Goal: Task Accomplishment & Management: Complete application form

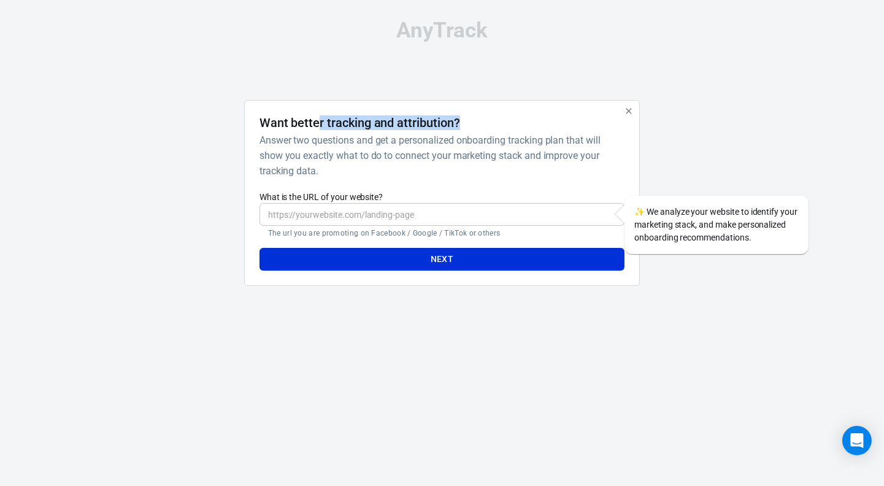
drag, startPoint x: 317, startPoint y: 126, endPoint x: 512, endPoint y: 126, distance: 195.0
click at [512, 126] on div "Want better tracking and attribution?" at bounding box center [439, 122] width 360 height 15
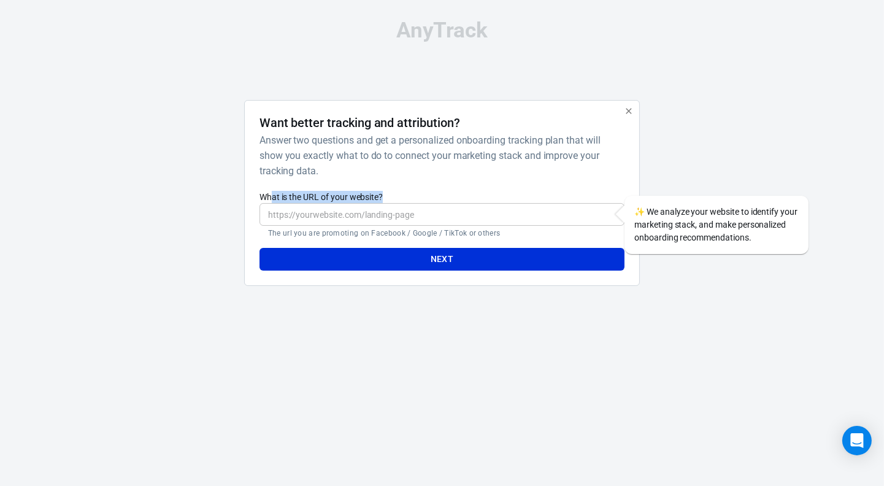
drag, startPoint x: 270, startPoint y: 194, endPoint x: 416, endPoint y: 197, distance: 145.3
click at [416, 197] on label "What is the URL of your website?" at bounding box center [441, 197] width 365 height 12
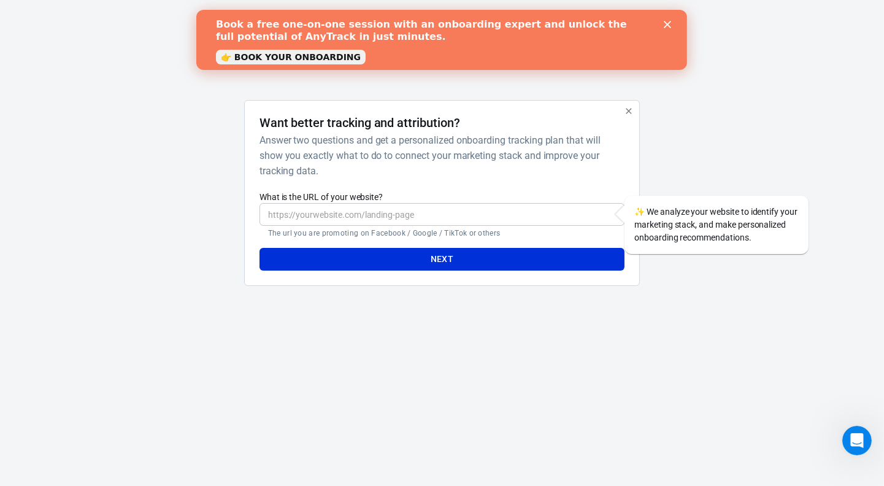
click at [414, 208] on input "What is the URL of your website?" at bounding box center [441, 214] width 365 height 23
click at [357, 221] on input "What is the URL of your website?" at bounding box center [441, 214] width 365 height 23
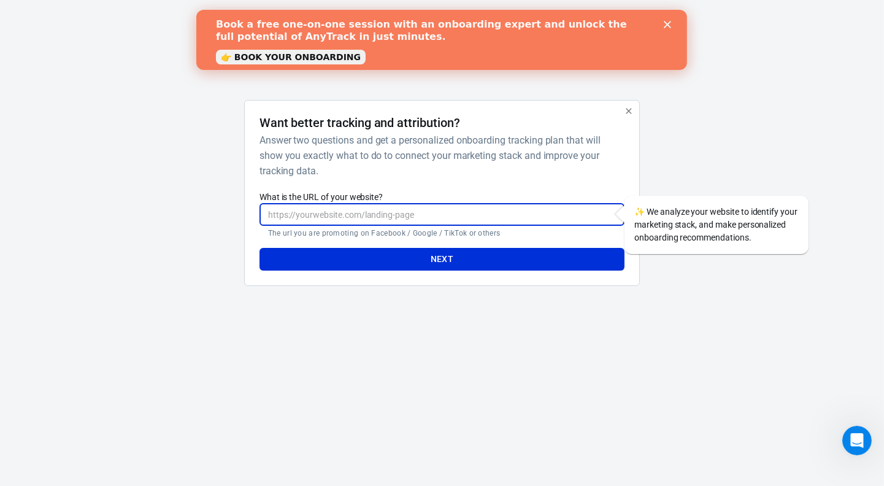
paste input "[URL][DOMAIN_NAME]"
type input "[URL][DOMAIN_NAME]"
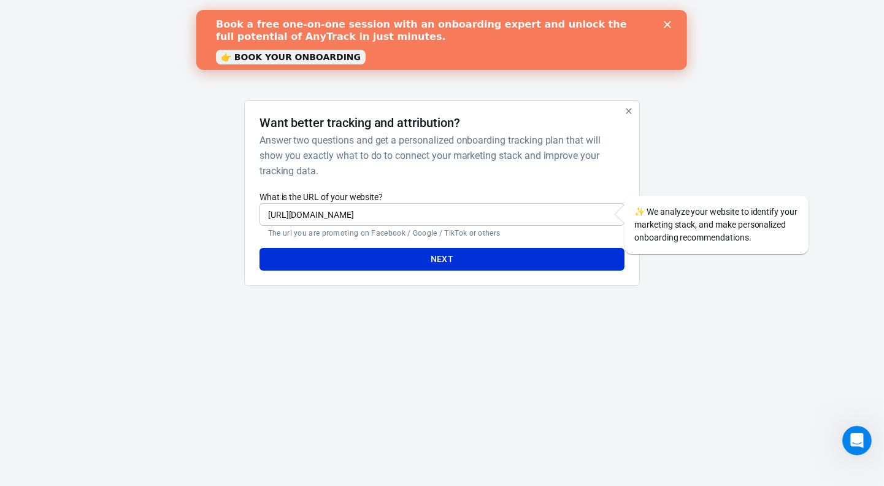
click at [484, 315] on html "AnyTrack Want better tracking and attribution? Answer two questions and get a p…" at bounding box center [442, 157] width 884 height 315
click at [481, 257] on button "Next" at bounding box center [441, 259] width 365 height 23
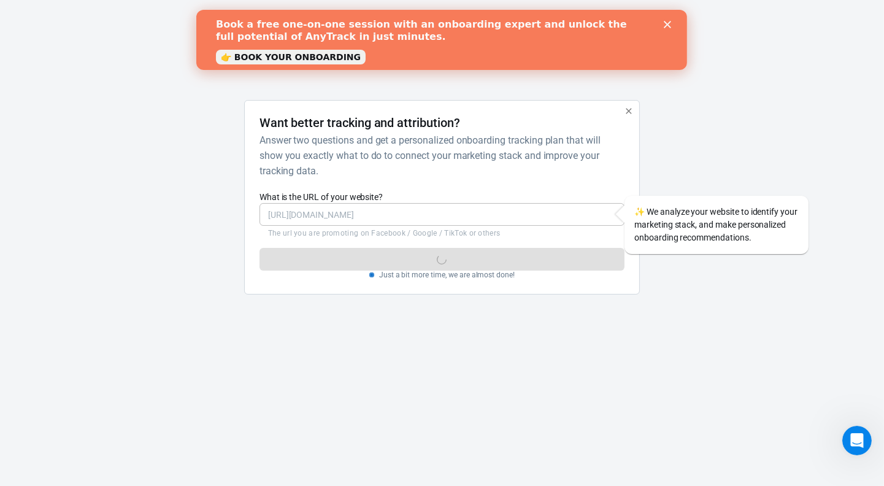
click at [682, 324] on html "AnyTrack Want better tracking and attribution? Answer two questions and get a p…" at bounding box center [442, 162] width 884 height 324
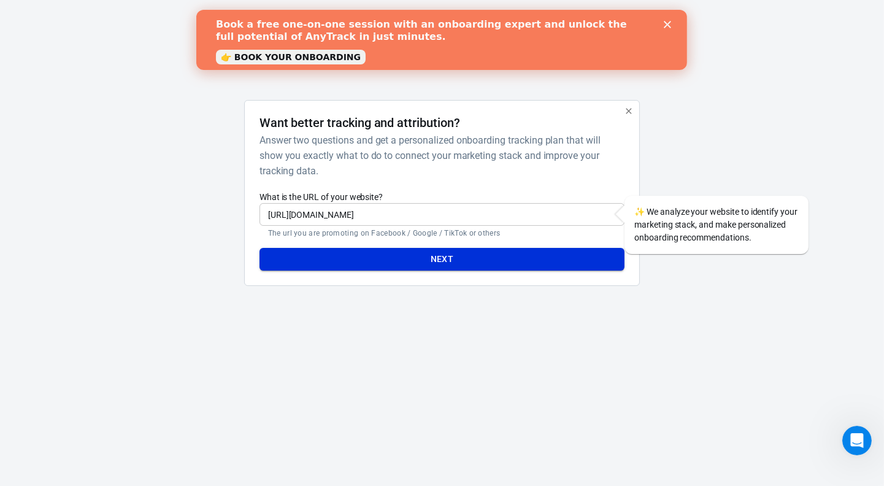
click at [394, 260] on button "Next" at bounding box center [441, 259] width 365 height 23
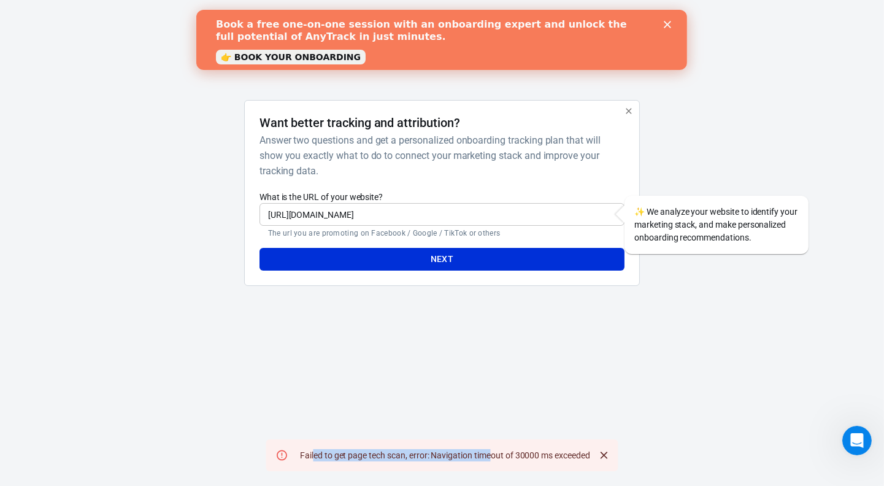
drag, startPoint x: 311, startPoint y: 461, endPoint x: 488, endPoint y: 456, distance: 177.3
click at [488, 456] on div "Failed to get page tech scan, error: Navigation timeout of 30000 ms exceeded" at bounding box center [445, 455] width 300 height 22
click at [581, 315] on html "AnyTrack Want better tracking and attribution? Answer two questions and get a p…" at bounding box center [442, 157] width 884 height 315
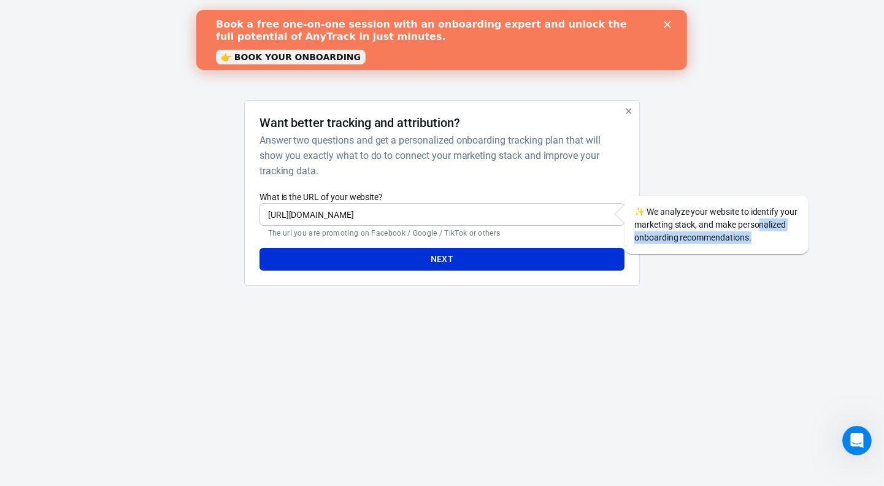
drag, startPoint x: 657, startPoint y: 241, endPoint x: 735, endPoint y: 246, distance: 78.0
click at [735, 246] on div "✨ We analyze your website to identify your marketing stack, and make personaliz…" at bounding box center [716, 225] width 184 height 58
click at [570, 259] on button "Next" at bounding box center [441, 259] width 365 height 23
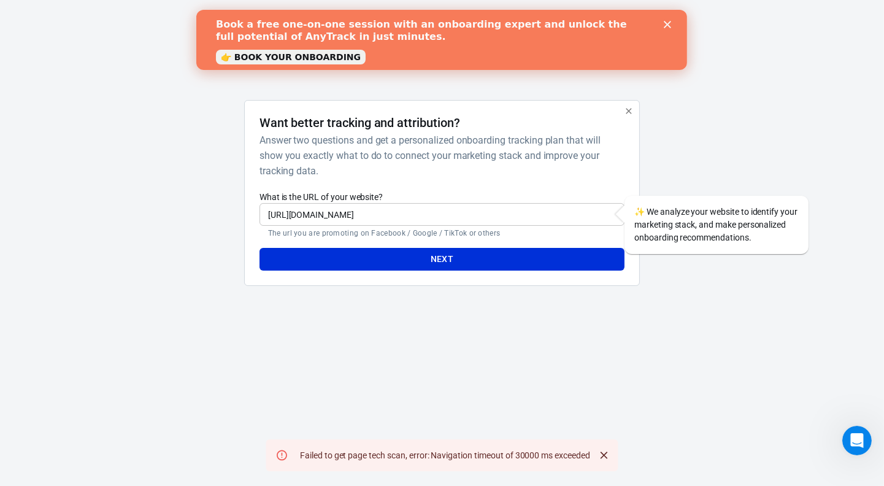
click at [315, 56] on link "👉 BOOK YOUR ONBOARDING" at bounding box center [291, 57] width 150 height 15
